Goal: Information Seeking & Learning: Learn about a topic

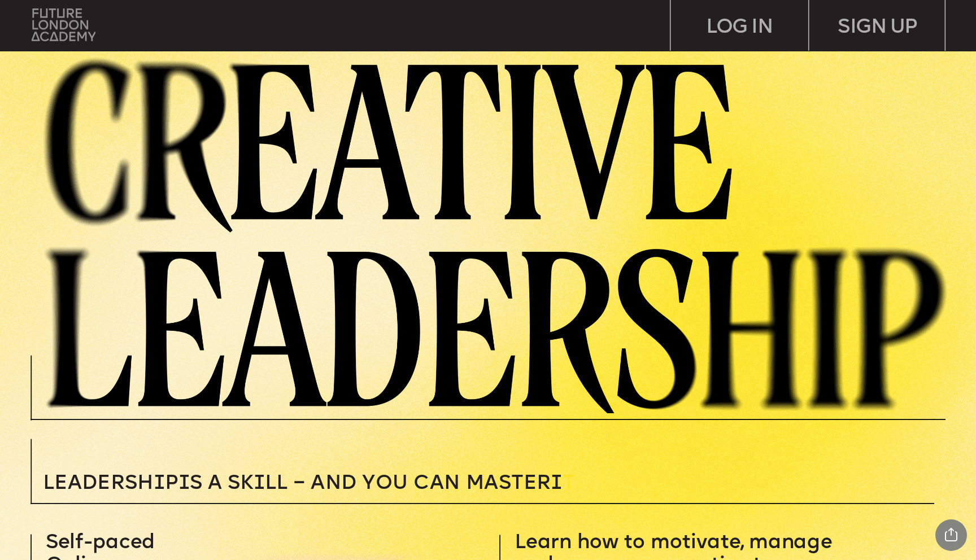
click at [67, 14] on img at bounding box center [64, 24] width 64 height 32
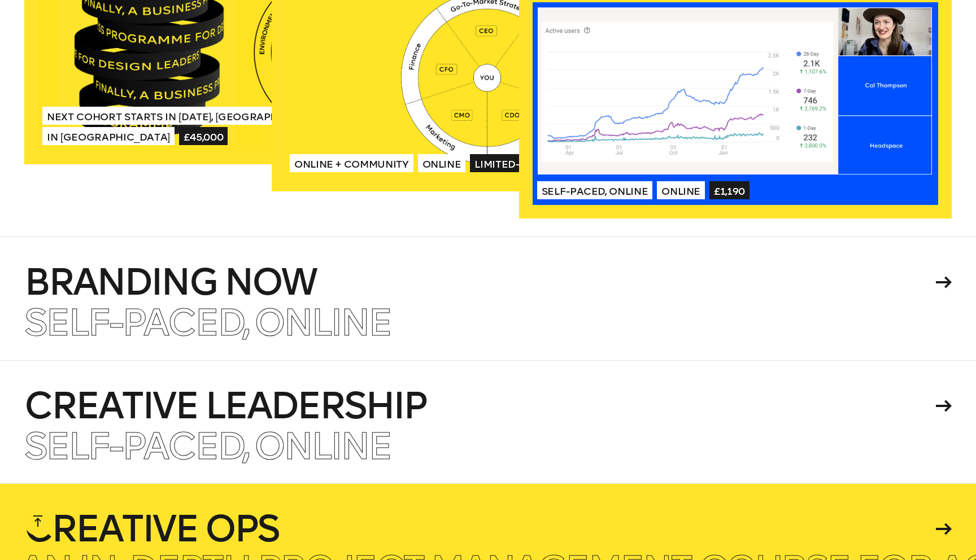
scroll to position [2219, 0]
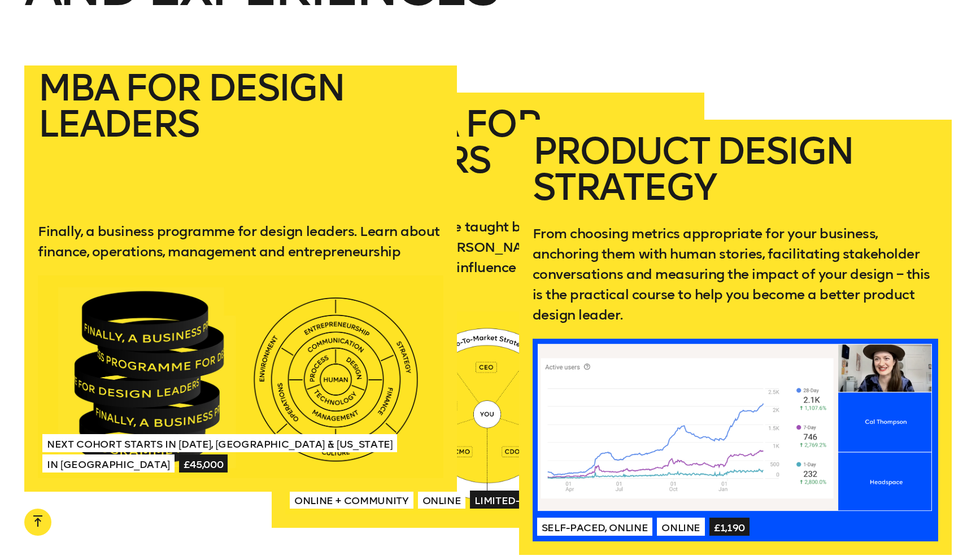
click at [63, 118] on h2 "MBA for Design Leaders" at bounding box center [241, 136] width 406 height 133
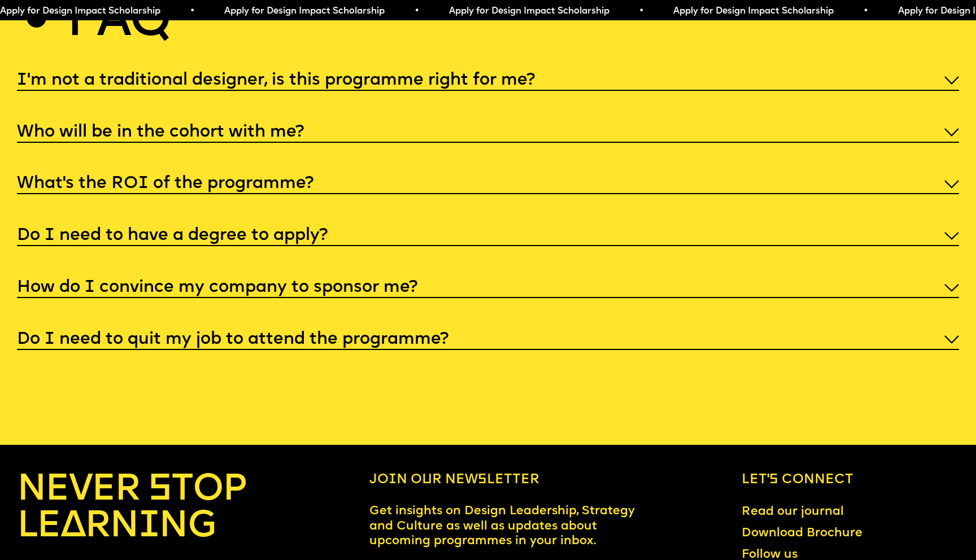
scroll to position [5091, 0]
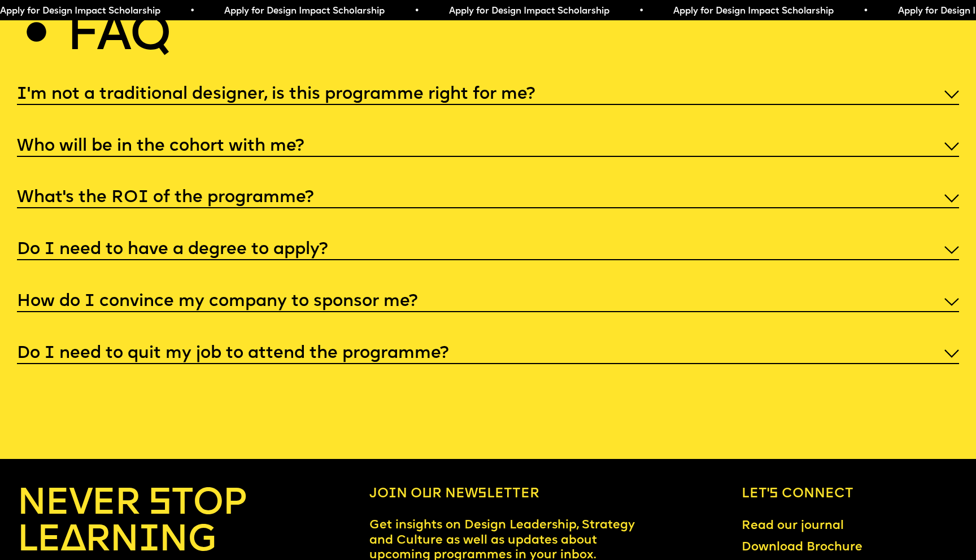
click at [73, 290] on div "How do I convince my company to sponsor me?" at bounding box center [488, 301] width 942 height 23
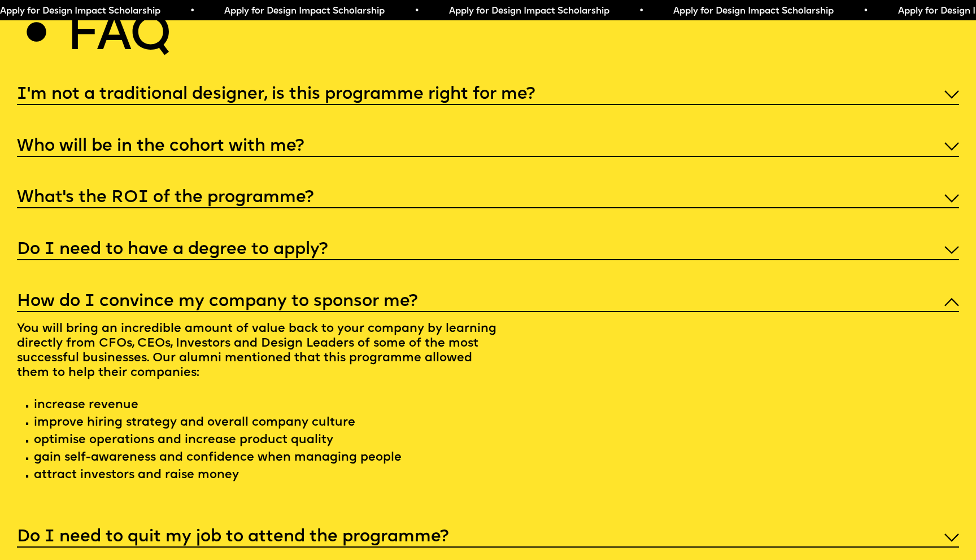
click at [112, 238] on div "Do I need to have a degree to apply?" at bounding box center [488, 249] width 942 height 23
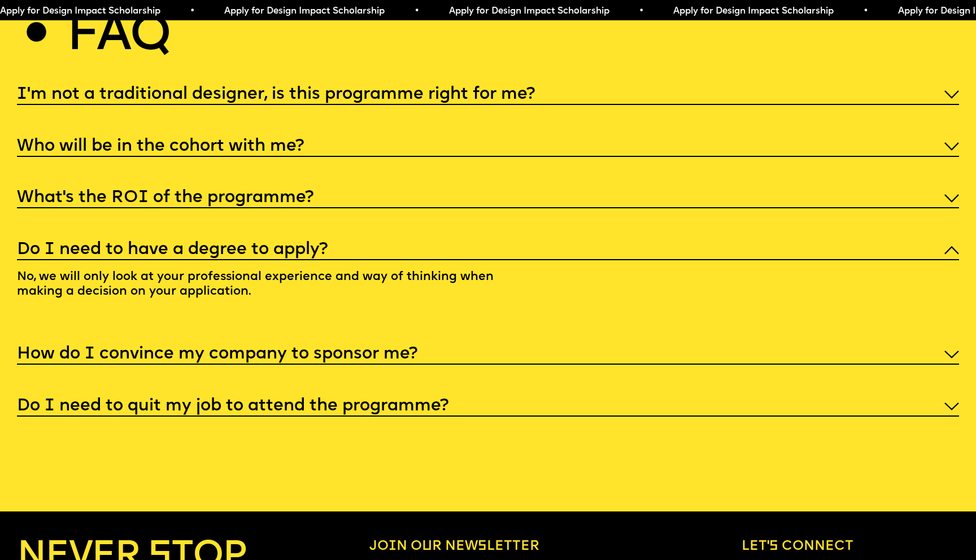
click at [140, 193] on h5 "What’s the ROI of the programme?" at bounding box center [165, 198] width 297 height 11
